Goal: Information Seeking & Learning: Learn about a topic

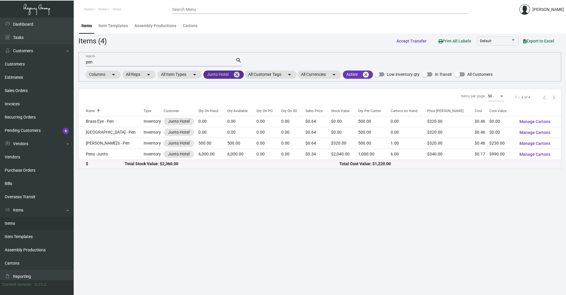
click at [232, 76] on mat-chip "Junto Hotel cancel" at bounding box center [223, 74] width 40 height 8
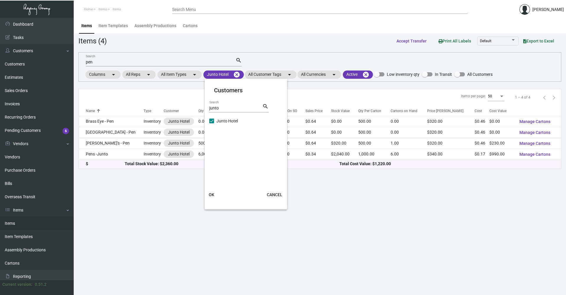
click at [236, 75] on div at bounding box center [283, 147] width 566 height 295
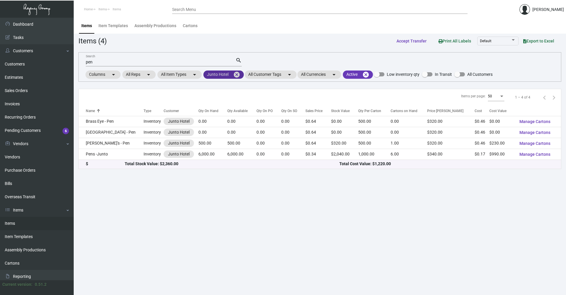
click at [238, 74] on mat-icon "cancel" at bounding box center [236, 74] width 7 height 7
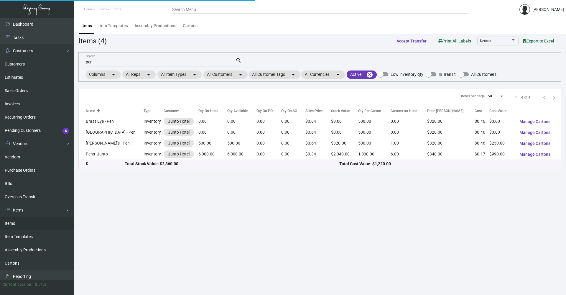
click at [227, 65] on div "pen Search" at bounding box center [161, 61] width 150 height 9
click at [226, 64] on input "pen" at bounding box center [161, 62] width 150 height 5
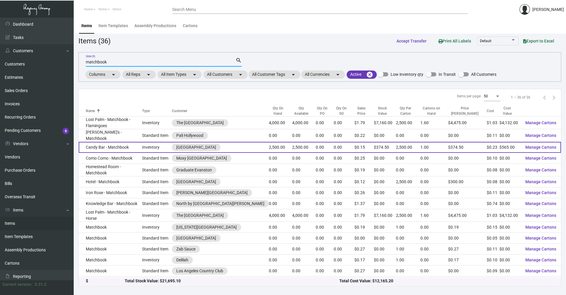
type input "matchbook"
click at [123, 147] on td "Candy Bar - Matchbook" at bounding box center [110, 147] width 63 height 11
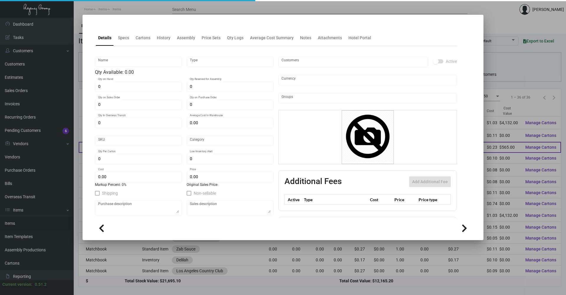
type input "Candy Bar - Matchbook"
type input "Inventory"
type input "2,500"
type input "$ 0.15485"
type input "Standard"
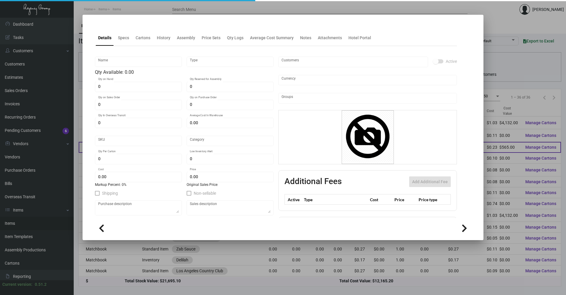
type input "2,500"
type input "$ 0.226"
type input "$ 0.1498"
checkbox input "true"
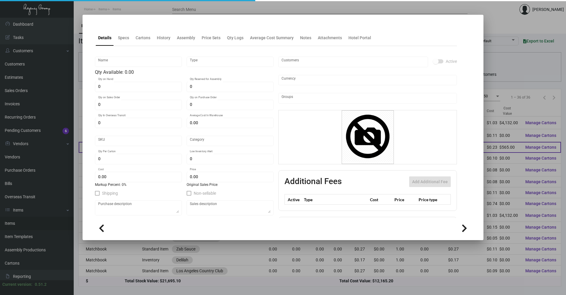
type input "United States Dollar $"
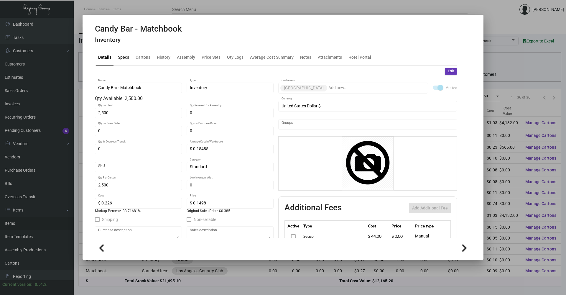
click at [125, 61] on div "Specs" at bounding box center [123, 57] width 16 height 14
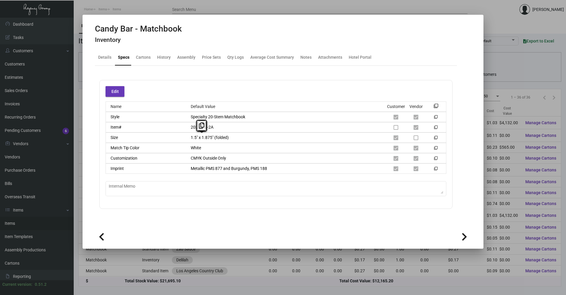
click at [191, 141] on div "Size 1.5" x 1.875" (folded) filter_none" at bounding box center [275, 137] width 341 height 10
click at [200, 125] on icon at bounding box center [201, 125] width 5 height 6
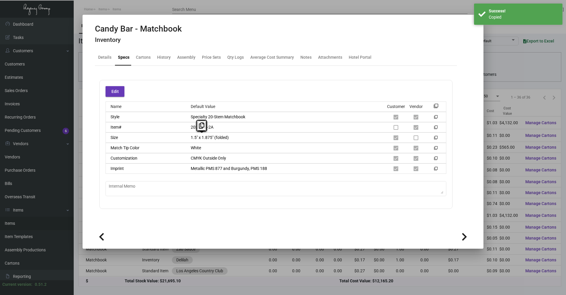
click at [171, 290] on div at bounding box center [283, 147] width 566 height 295
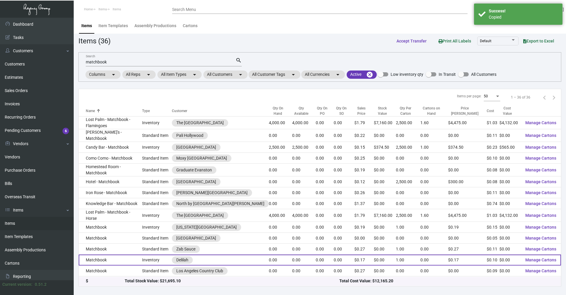
click at [142, 259] on td "Matchbook" at bounding box center [110, 259] width 63 height 11
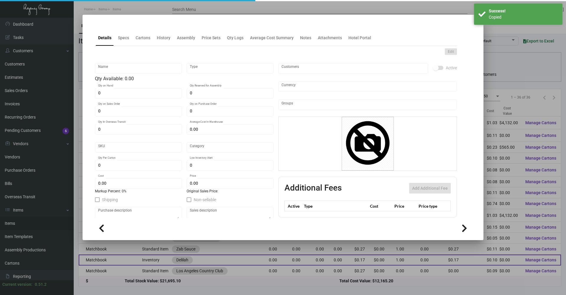
type input "Matchbook"
type input "Inventory"
type input "$ 0.00"
type input "1022"
type input "Standard"
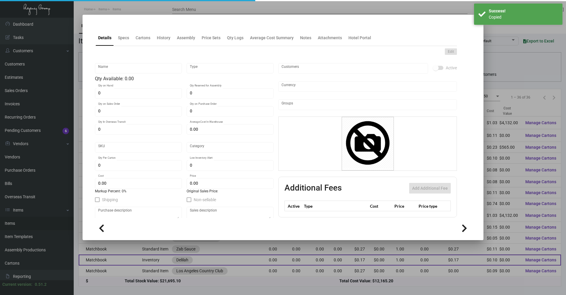
type input "1"
type input "$ 0.1043"
type input "$ 0.17"
type textarea "Matchbook Delilah: Size 1-1/2" x 1-7/8" when folded, 20-Stem matchbook, white c…"
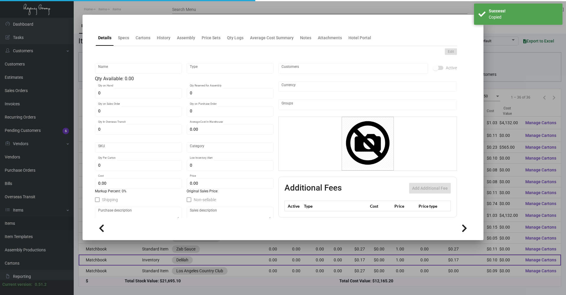
checkbox input "true"
type input "United States Dollar $"
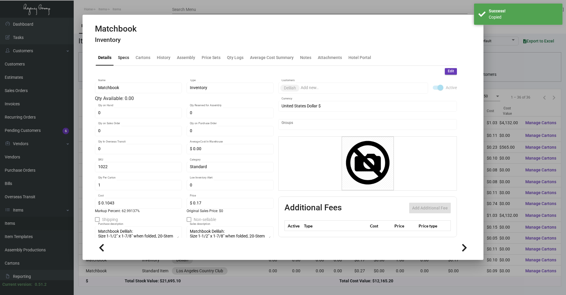
click at [123, 62] on div "Specs" at bounding box center [123, 57] width 16 height 14
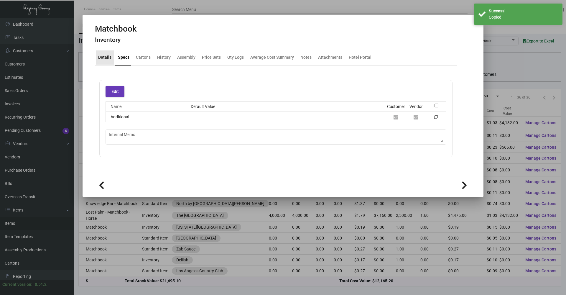
click at [107, 57] on div "Details" at bounding box center [104, 57] width 13 height 6
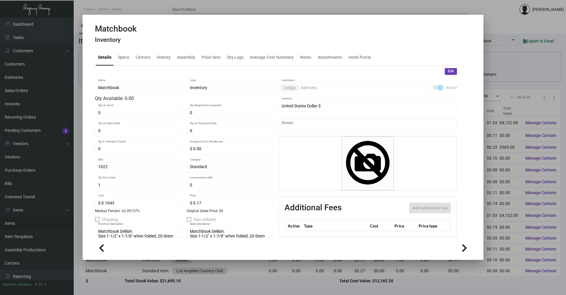
scroll to position [29, 0]
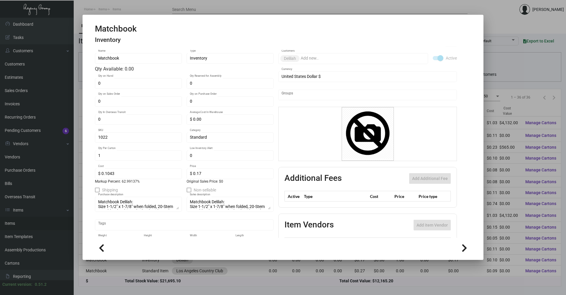
click at [150, 289] on div at bounding box center [283, 147] width 566 height 295
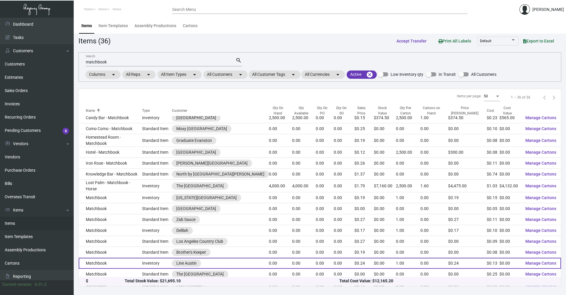
scroll to position [59, 0]
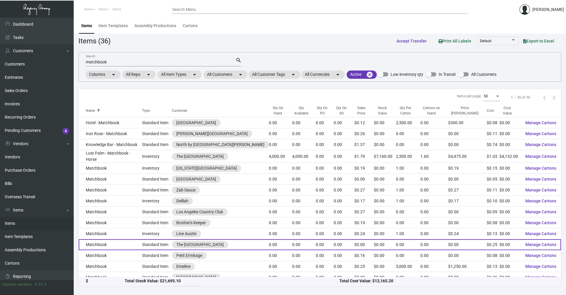
click at [119, 239] on td "Matchbook" at bounding box center [110, 244] width 63 height 11
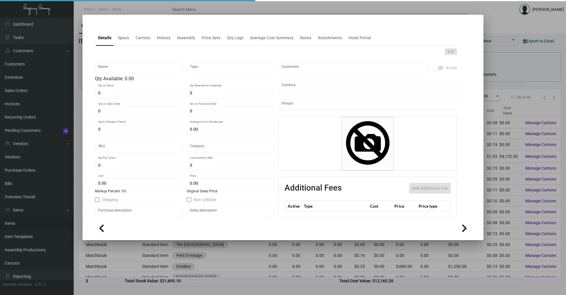
type input "Matchbook"
type input "Standard Item"
type input "$ 0.00"
type input "Standard"
type input "$ 0.25"
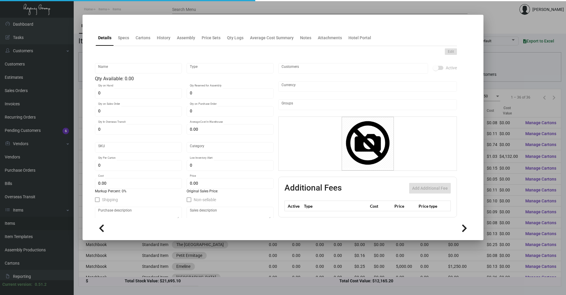
type input "$ 0.00"
checkbox input "true"
type input "United States Dollar $"
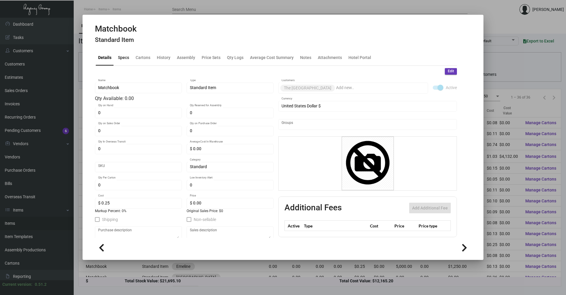
click at [127, 61] on div "Specs" at bounding box center [123, 57] width 16 height 14
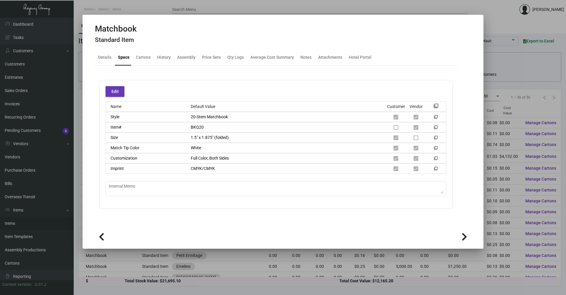
click at [127, 288] on div at bounding box center [283, 147] width 566 height 295
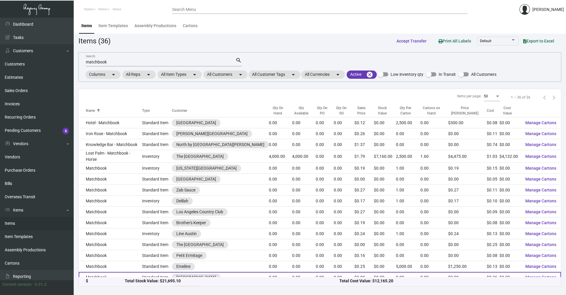
click at [118, 273] on td "Matchbook" at bounding box center [110, 277] width 63 height 11
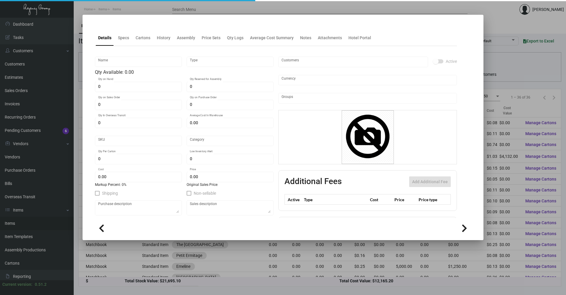
type input "Matchbook"
type input "Standard Item"
type input "$ 0.00"
type input "Standard"
type input "$ 0.357"
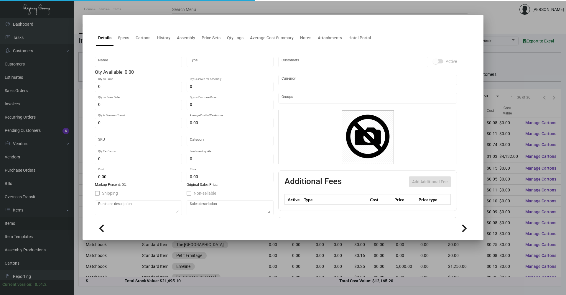
type input "$ 0.00"
checkbox input "true"
type input "United States Dollar $"
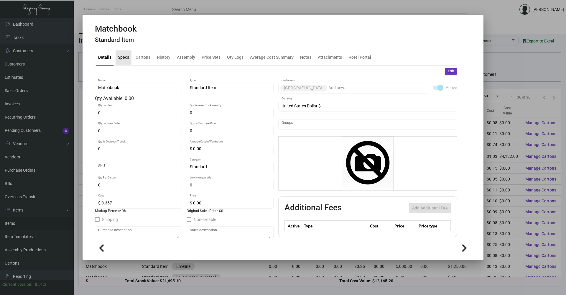
click at [125, 57] on div "Specs" at bounding box center [123, 57] width 11 height 6
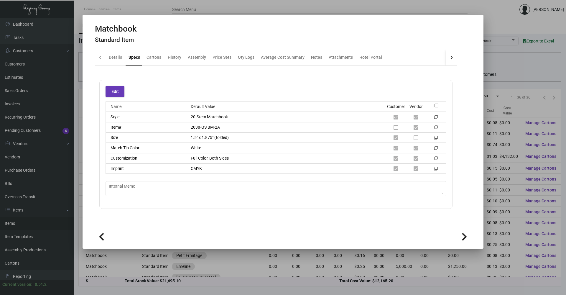
scroll to position [61, 0]
